Goal: Task Accomplishment & Management: Manage account settings

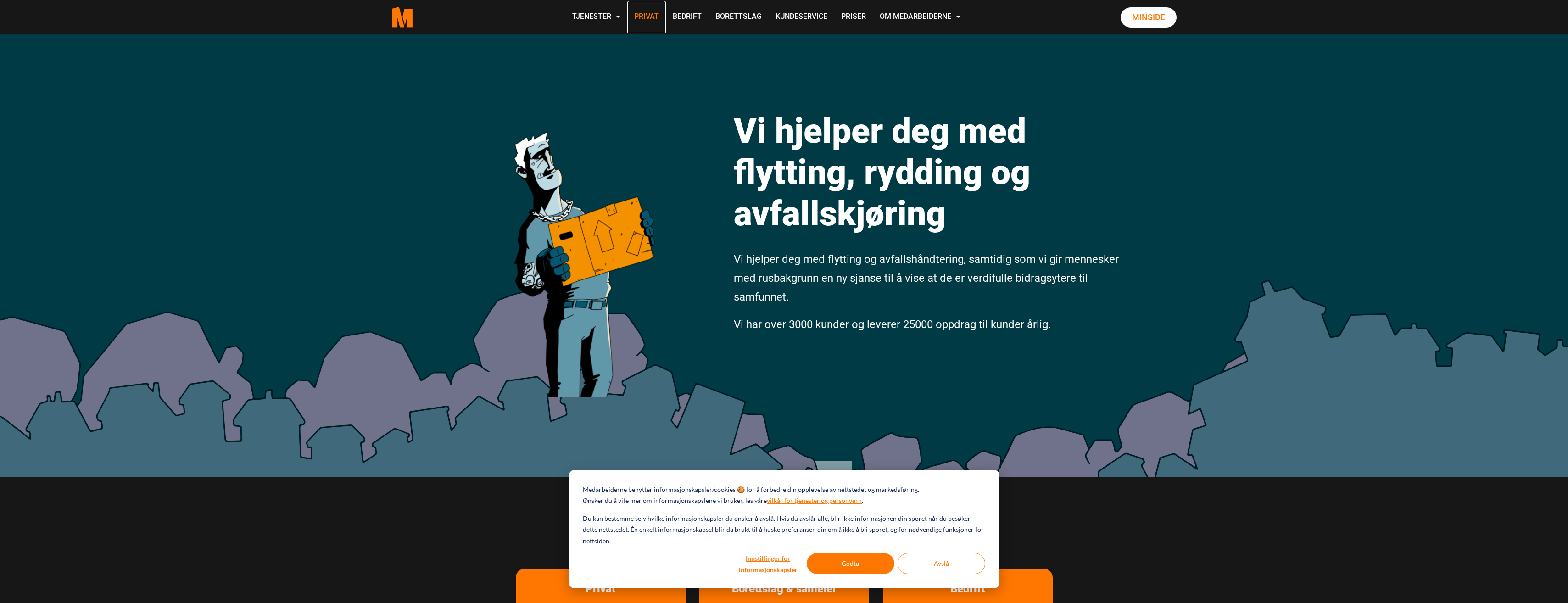
click at [641, 20] on link "Privat" at bounding box center [646, 17] width 39 height 32
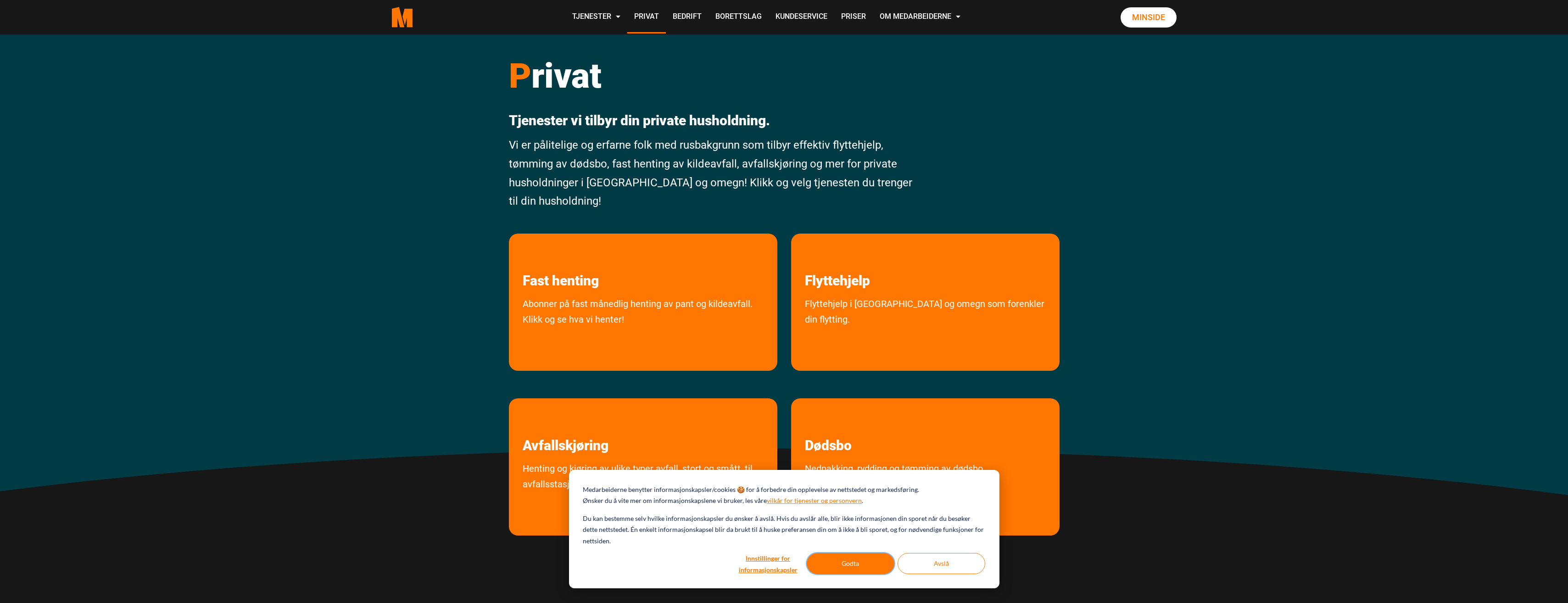
click at [856, 565] on button "Godta" at bounding box center [850, 563] width 87 height 21
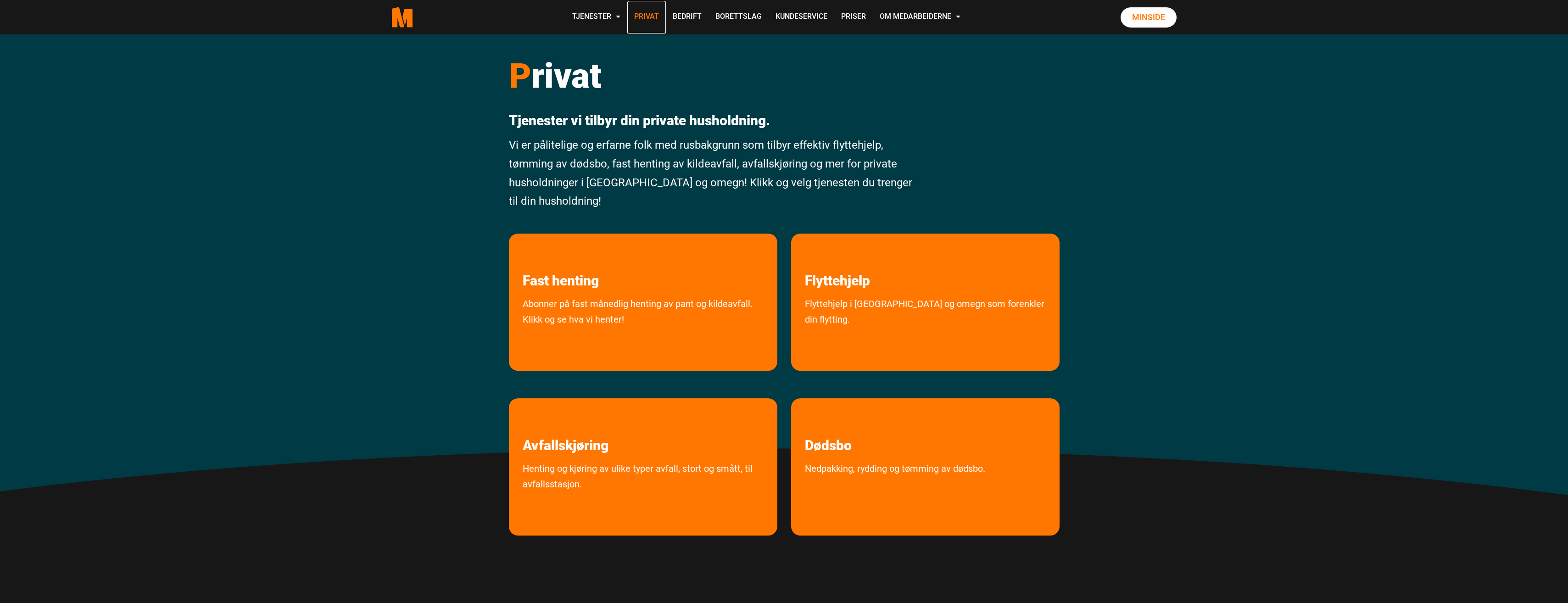
click at [652, 25] on link "Privat" at bounding box center [646, 17] width 39 height 32
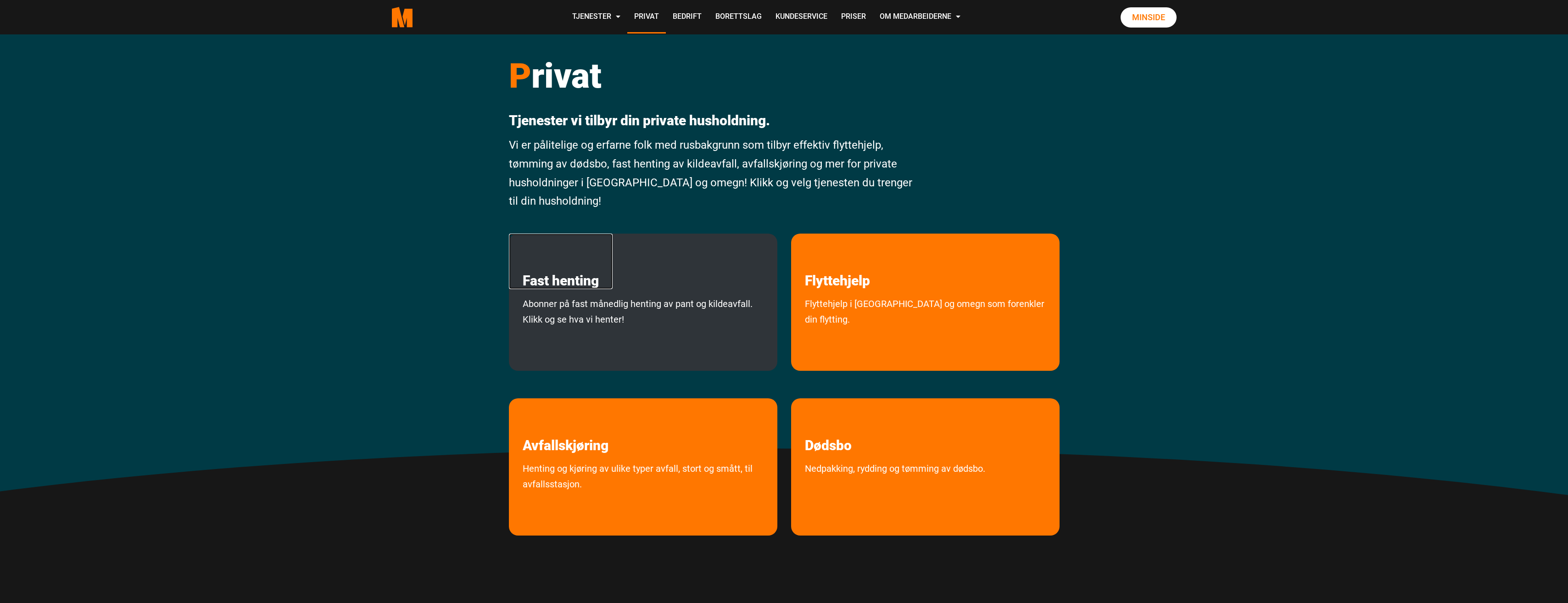
click at [599, 288] on link "Fast henting" at bounding box center [561, 261] width 104 height 56
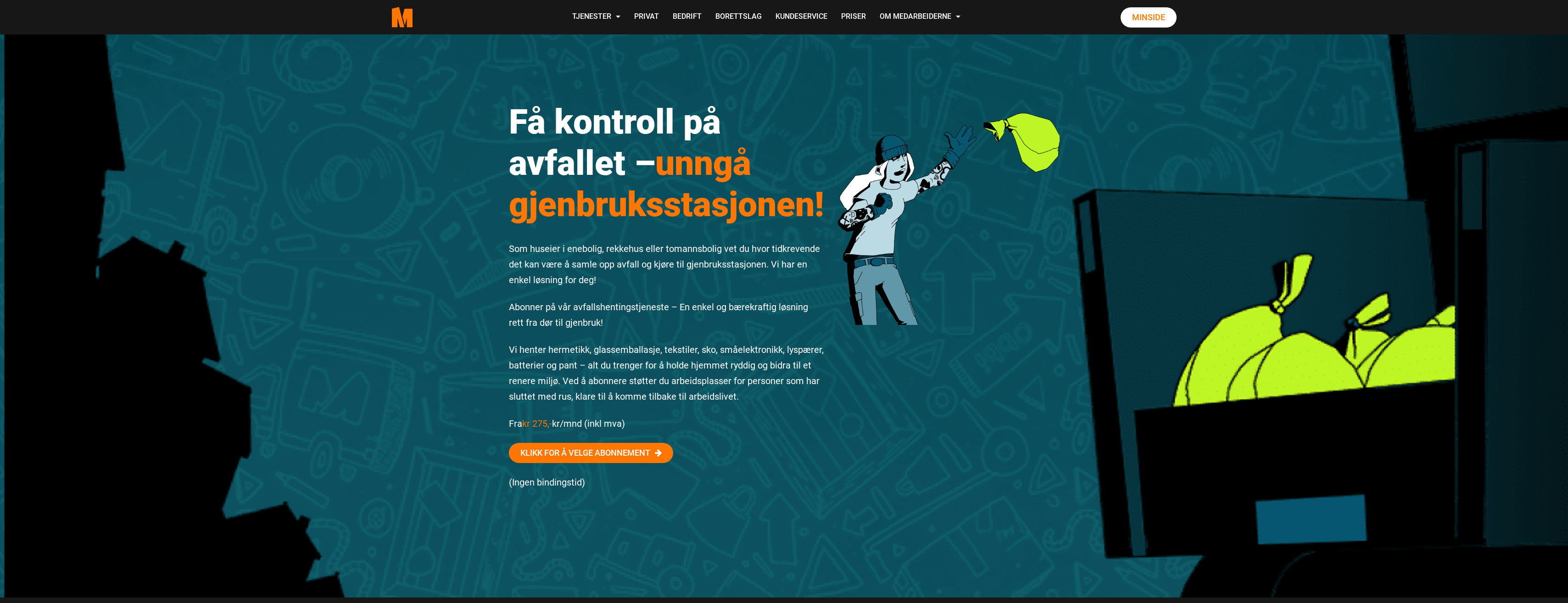
click at [979, 219] on img at bounding box center [949, 202] width 222 height 245
click at [1155, 14] on link "Minside" at bounding box center [1149, 17] width 56 height 20
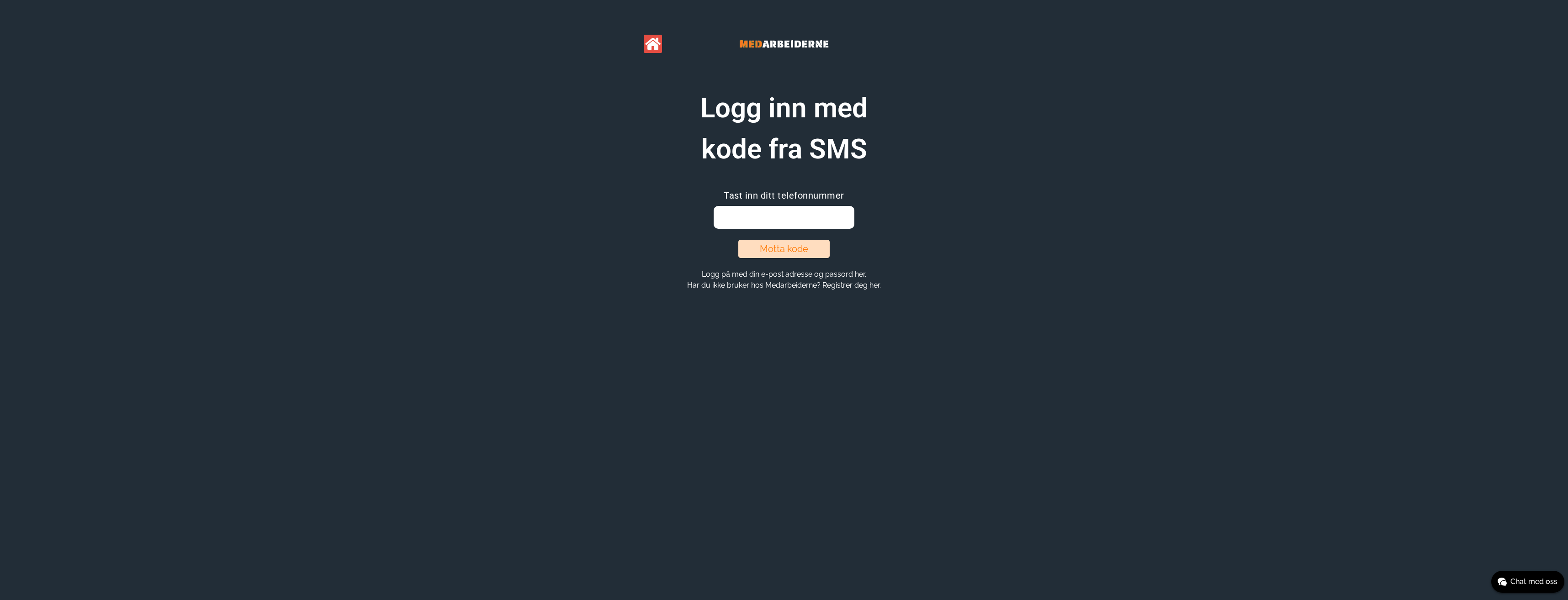
click at [771, 219] on input "email" at bounding box center [783, 218] width 140 height 23
type input "92803334"
click at [783, 246] on button "Motta kode" at bounding box center [784, 249] width 91 height 18
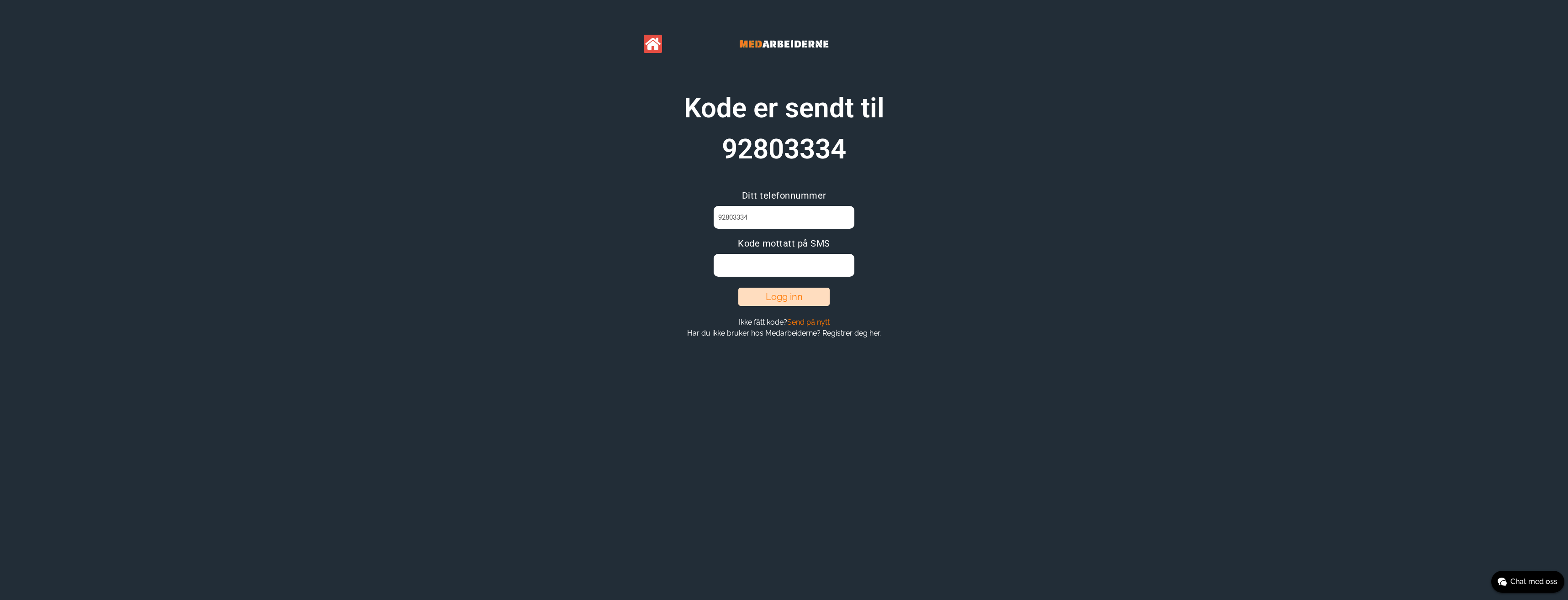
click at [768, 257] on input at bounding box center [783, 265] width 140 height 23
type input "w2b3vtq7"
click at [774, 299] on button "Logg inn" at bounding box center [784, 297] width 91 height 18
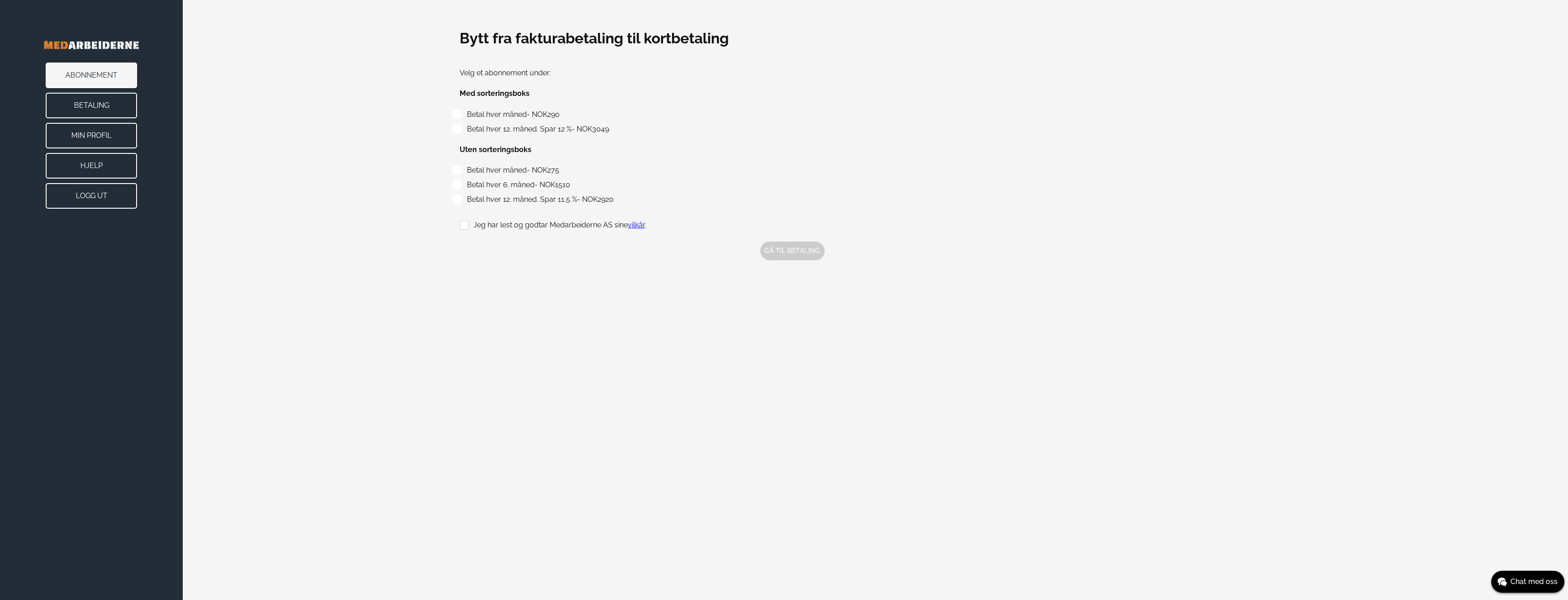
click at [96, 131] on button "Min Profil" at bounding box center [91, 136] width 91 height 26
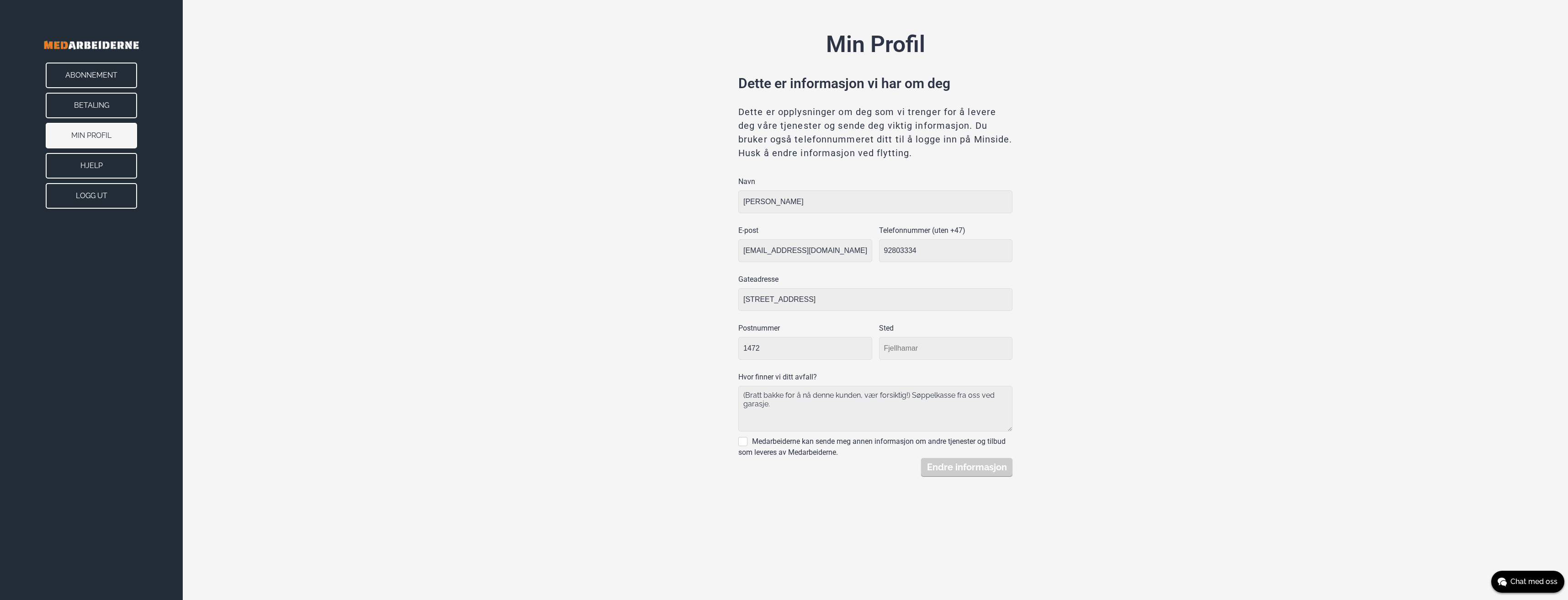
click at [98, 109] on button "Betaling" at bounding box center [91, 105] width 91 height 26
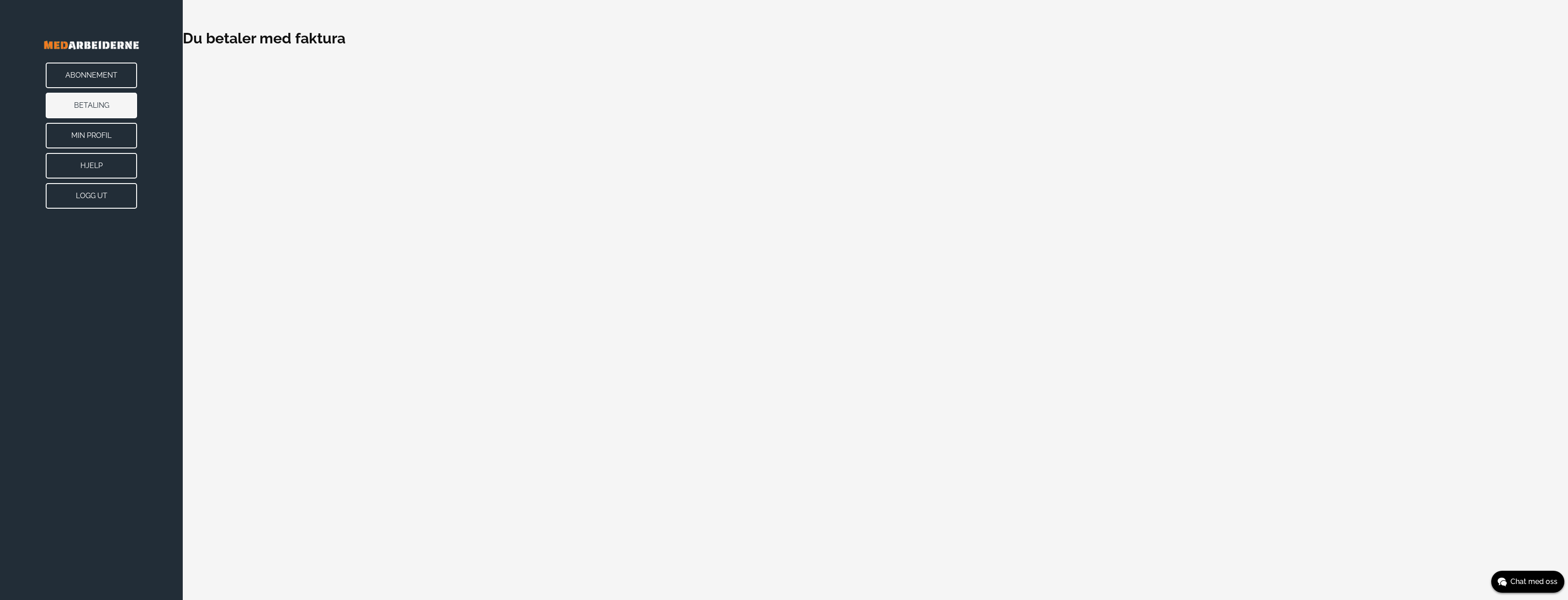
click at [102, 158] on button "Hjelp" at bounding box center [91, 166] width 91 height 26
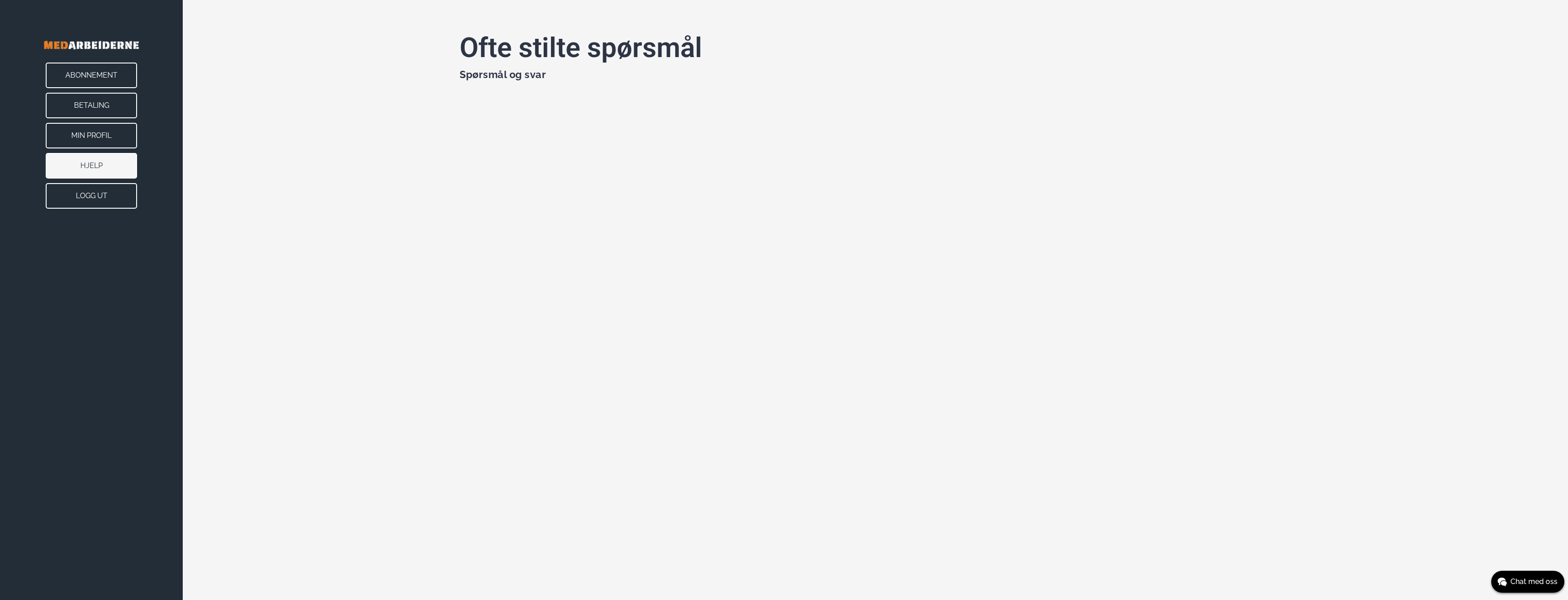
click at [102, 78] on button "Abonnement" at bounding box center [91, 75] width 91 height 26
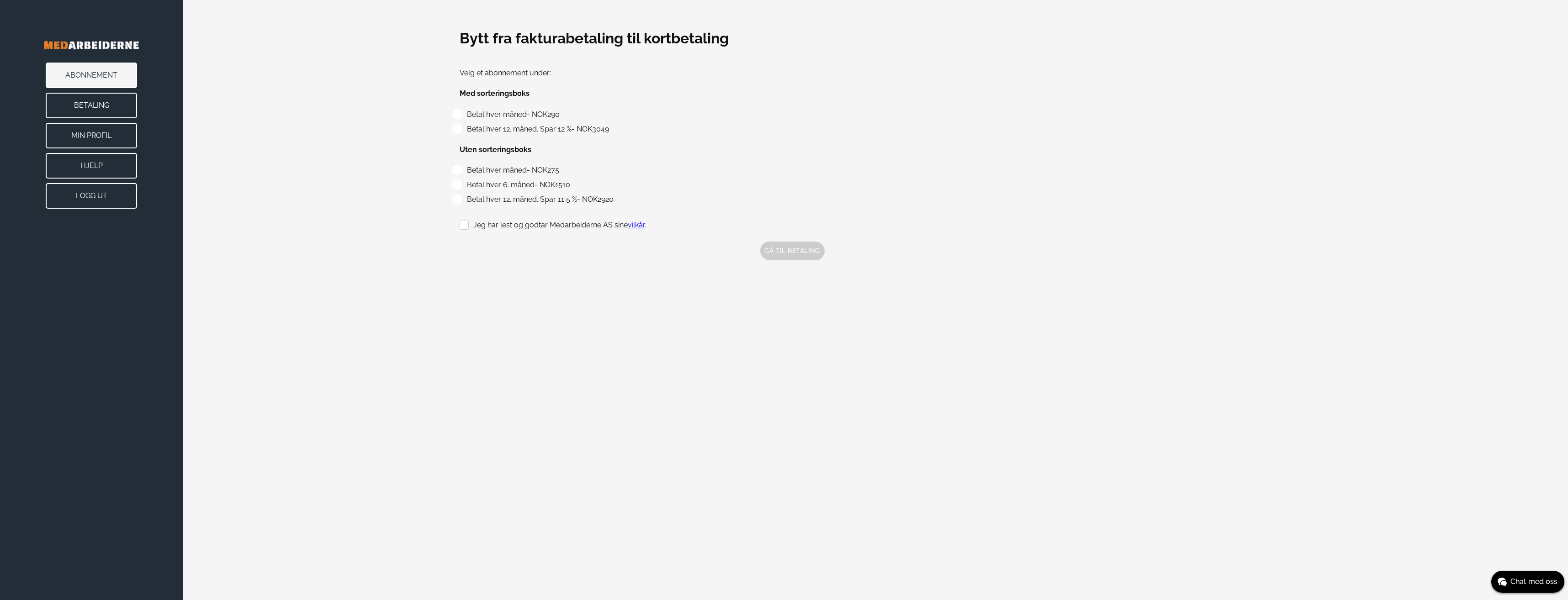
click at [103, 193] on button "Logg ut" at bounding box center [91, 196] width 91 height 26
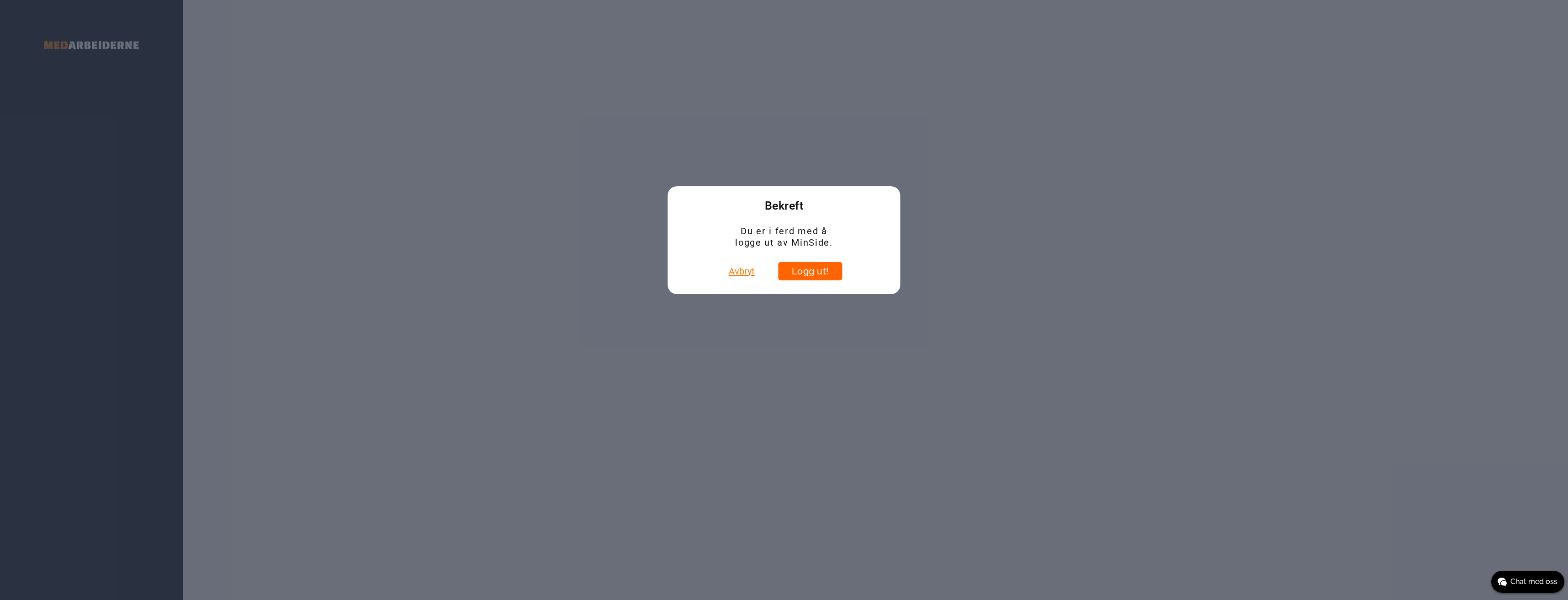
click at [820, 277] on button "Logg ut!" at bounding box center [810, 271] width 64 height 18
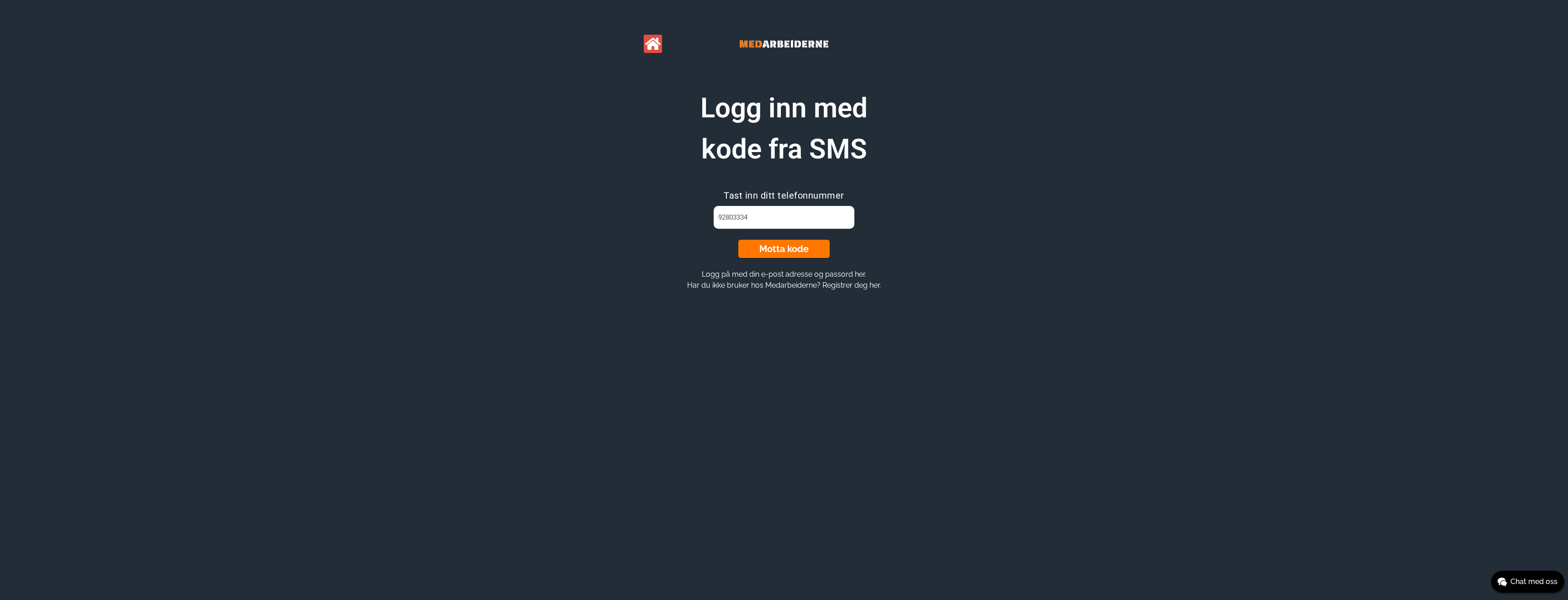
click at [651, 40] on icon at bounding box center [653, 44] width 16 height 14
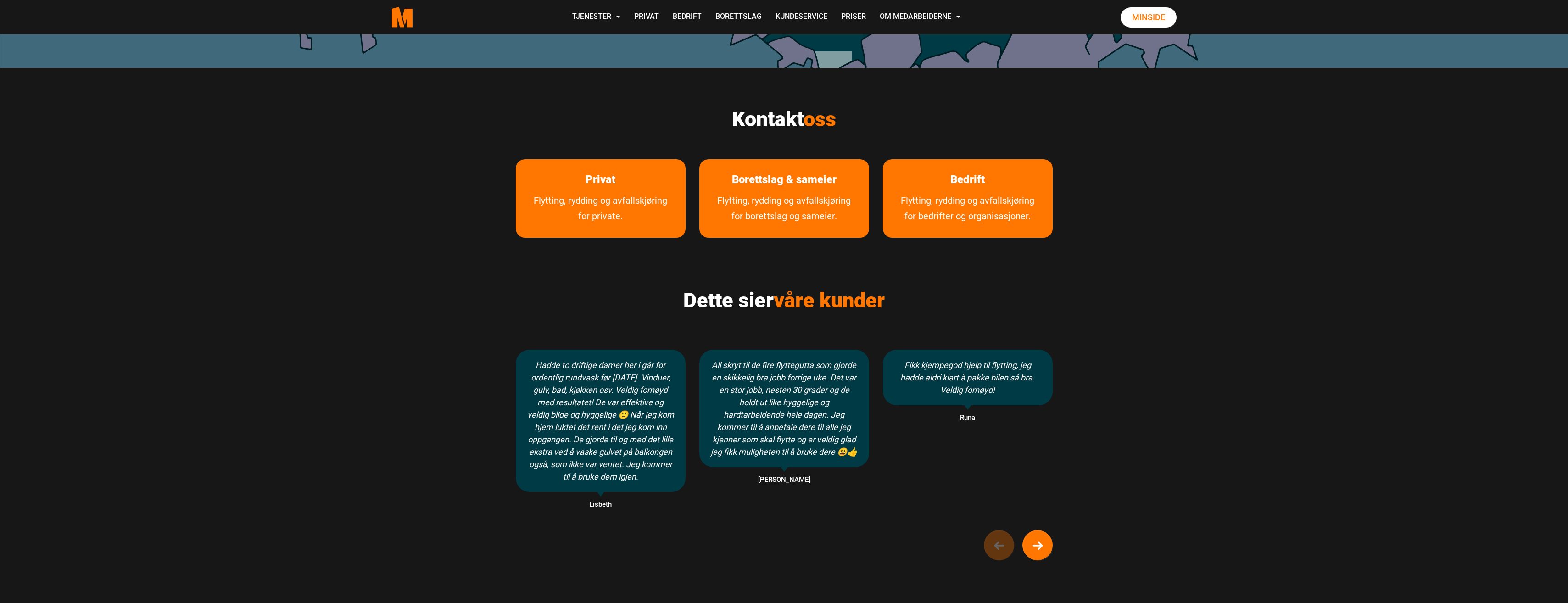
scroll to position [413, 0]
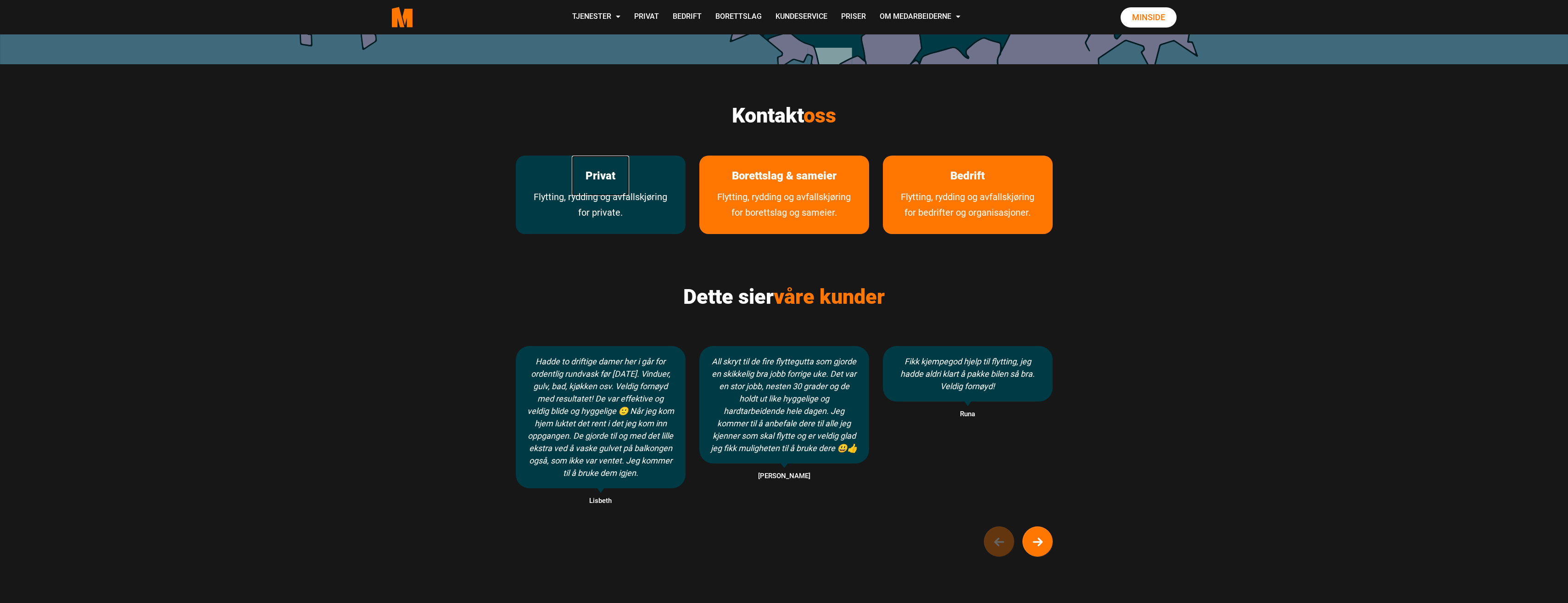
click at [598, 183] on link "Privat" at bounding box center [600, 176] width 57 height 41
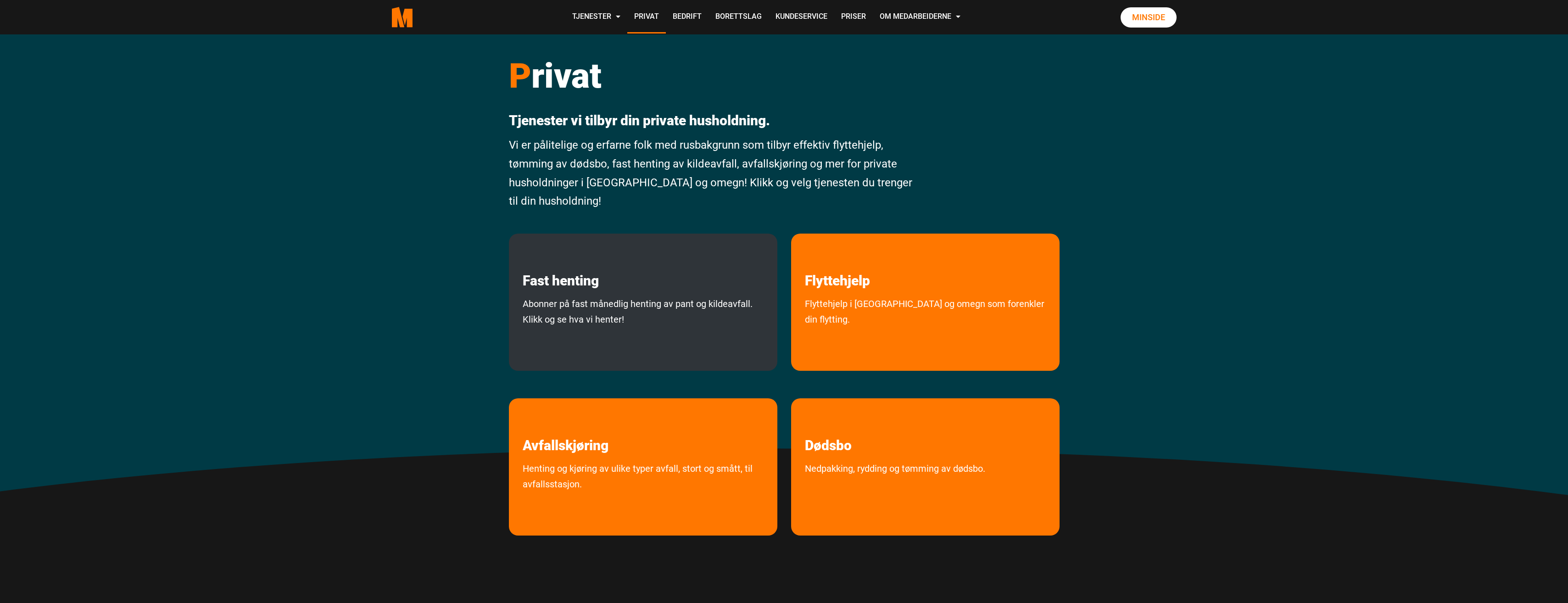
click at [583, 294] on div "Fast henting Abonner på fast månedlig henting av pant og kildeavfall. Klikk og …" at bounding box center [642, 302] width 268 height 137
click at [603, 317] on link "Abonner på fast månedlig henting av pant og kildeavfall. Klikk og se hva vi hen…" at bounding box center [642, 331] width 268 height 70
